Goal: Use online tool/utility: Utilize a website feature to perform a specific function

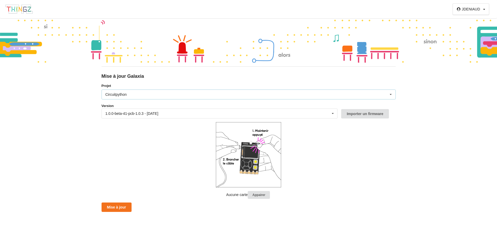
click at [294, 97] on div "Circuitpython Micropython Circuitpython" at bounding box center [249, 95] width 294 height 10
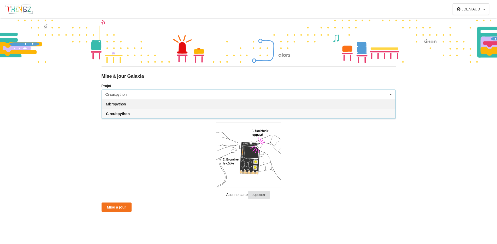
click at [276, 106] on div "Micropython" at bounding box center [249, 104] width 294 height 10
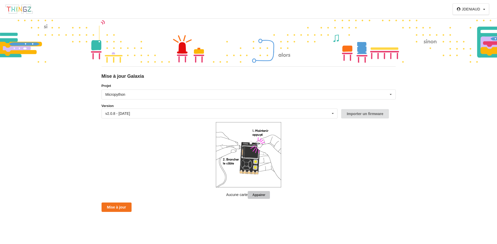
click at [263, 195] on button "Appairer" at bounding box center [259, 195] width 22 height 8
click at [168, 166] on form "Projet Micropython Micropython Circuitpython Version v2.0.8 - [DATE] v2.0.8 - […" at bounding box center [249, 147] width 294 height 129
click at [265, 195] on button "Appairer" at bounding box center [259, 195] width 22 height 8
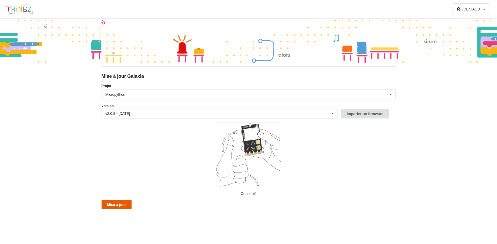
click at [121, 205] on button "Mise à jour" at bounding box center [117, 204] width 30 height 9
